Goal: Obtain resource: Obtain resource

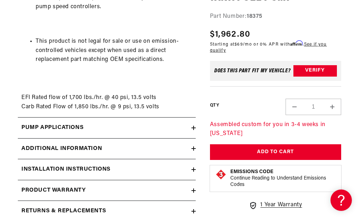
scroll to position [1059, 0]
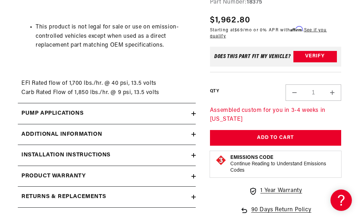
click at [191, 139] on div "Additional information" at bounding box center [104, 134] width 173 height 9
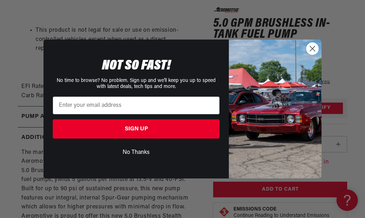
click at [358, 214] on div "Close dialog NOT SO FAST! No time to browse? No problem. Sign up and we'll keep…" at bounding box center [182, 109] width 365 height 218
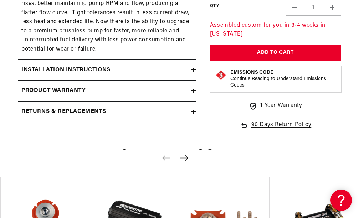
scroll to position [1705, 0]
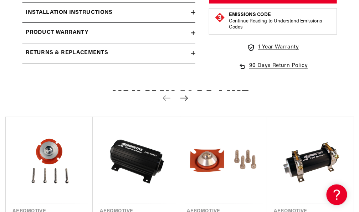
scroll to position [1762, 0]
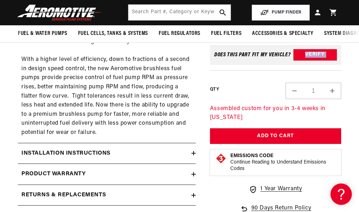
scroll to position [1591, 0]
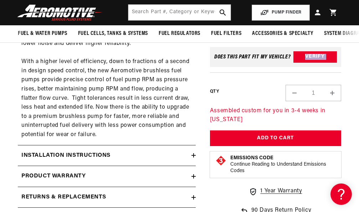
click at [105, 160] on h2 "Installation Instructions" at bounding box center [65, 155] width 89 height 9
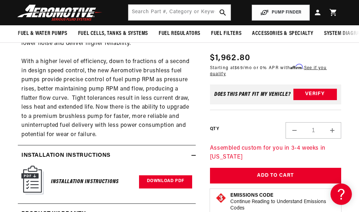
click at [144, 188] on link "Download PDF" at bounding box center [165, 181] width 53 height 13
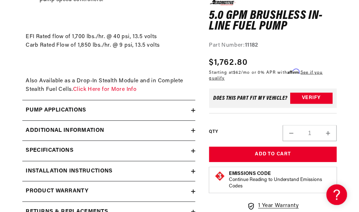
scroll to position [1163, 0]
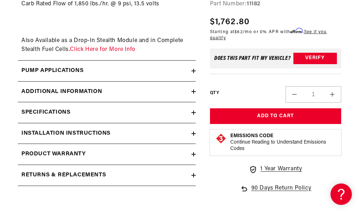
click at [143, 138] on div "Installation Instructions" at bounding box center [104, 133] width 173 height 9
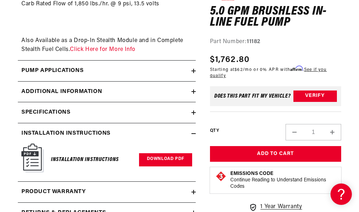
click at [168, 161] on link "Download PDF" at bounding box center [165, 159] width 53 height 13
